Goal: Task Accomplishment & Management: Use online tool/utility

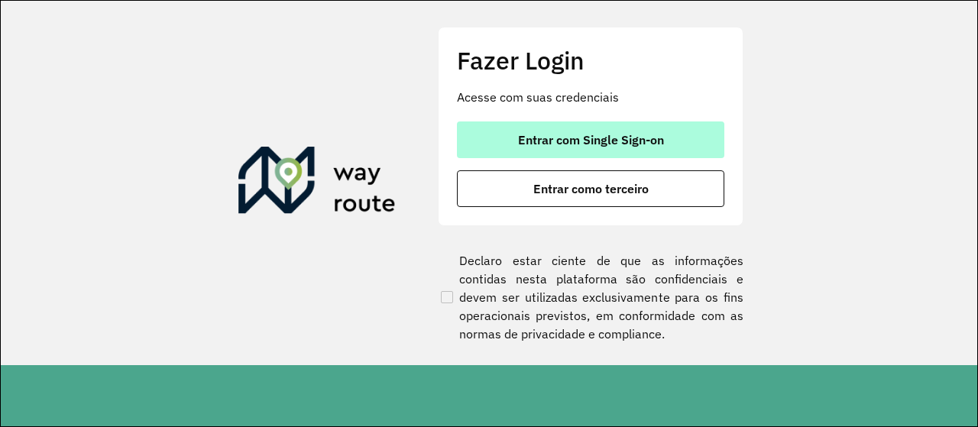
click at [582, 134] on span "Entrar com Single Sign-on" at bounding box center [591, 140] width 146 height 12
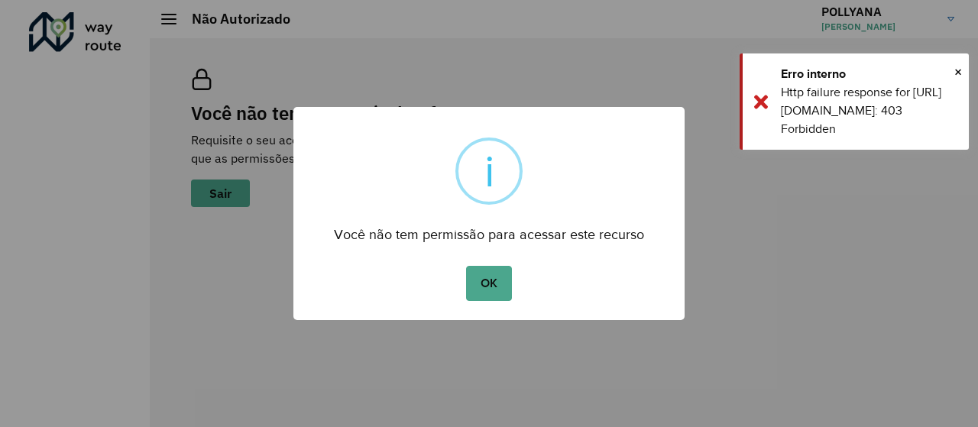
click at [460, 276] on div "OK No Cancel" at bounding box center [489, 283] width 391 height 43
click at [470, 279] on button "OK" at bounding box center [488, 283] width 45 height 35
